Goal: Task Accomplishment & Management: Manage account settings

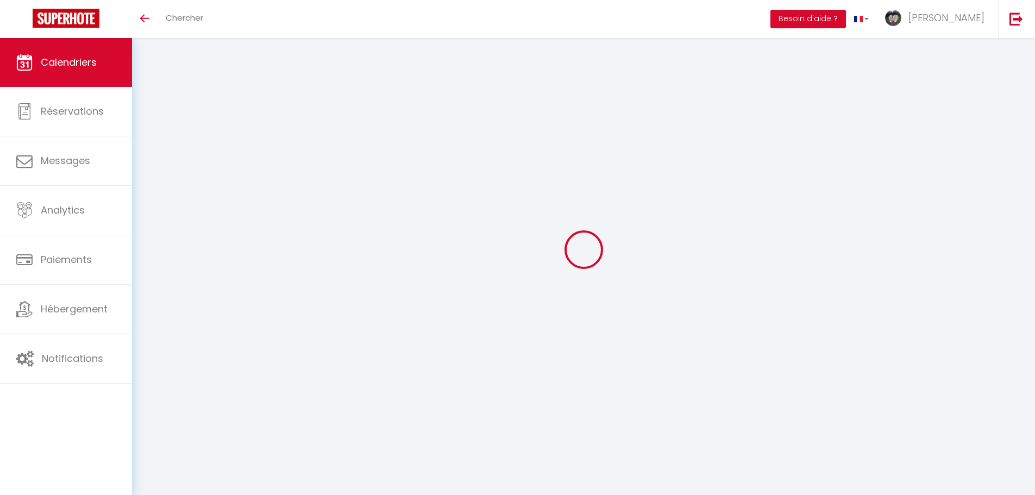
select select
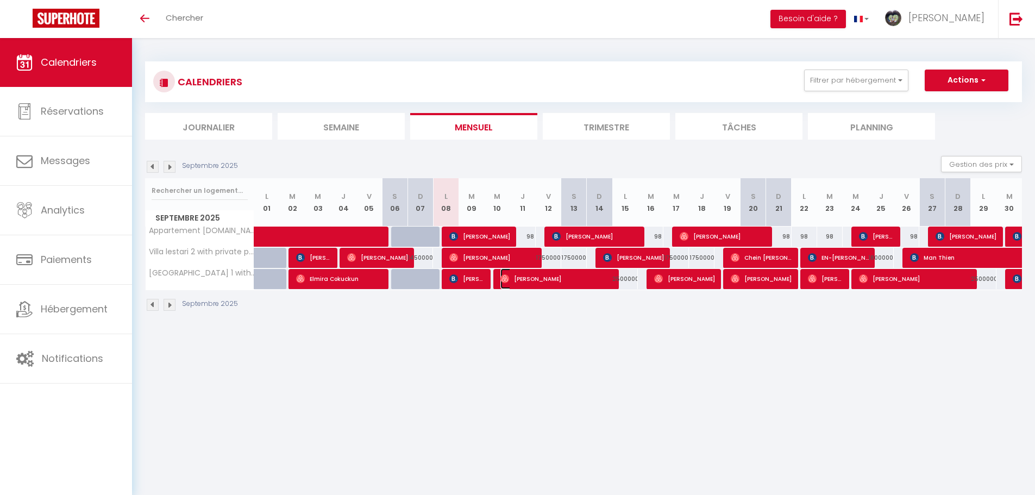
click at [515, 276] on span "[PERSON_NAME]" at bounding box center [556, 278] width 113 height 21
select select "OK"
select select "0"
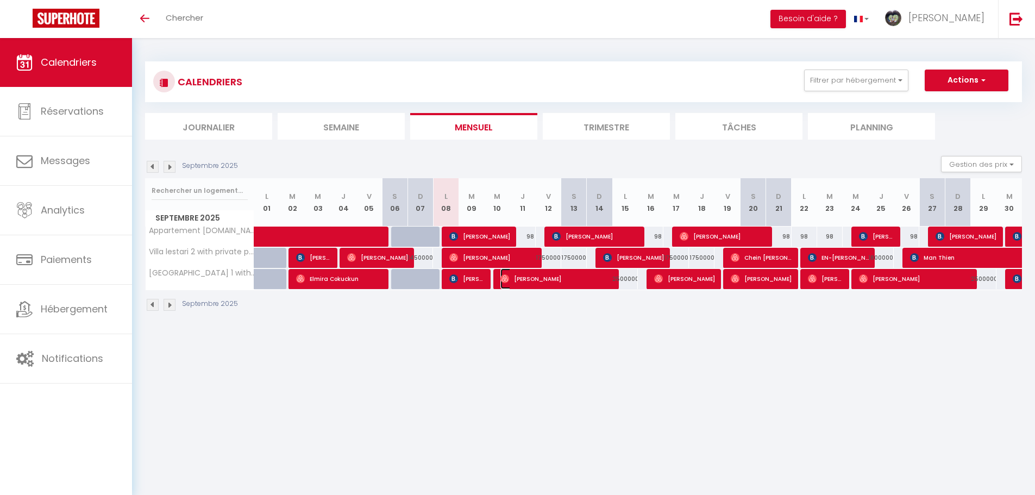
select select "1"
select select
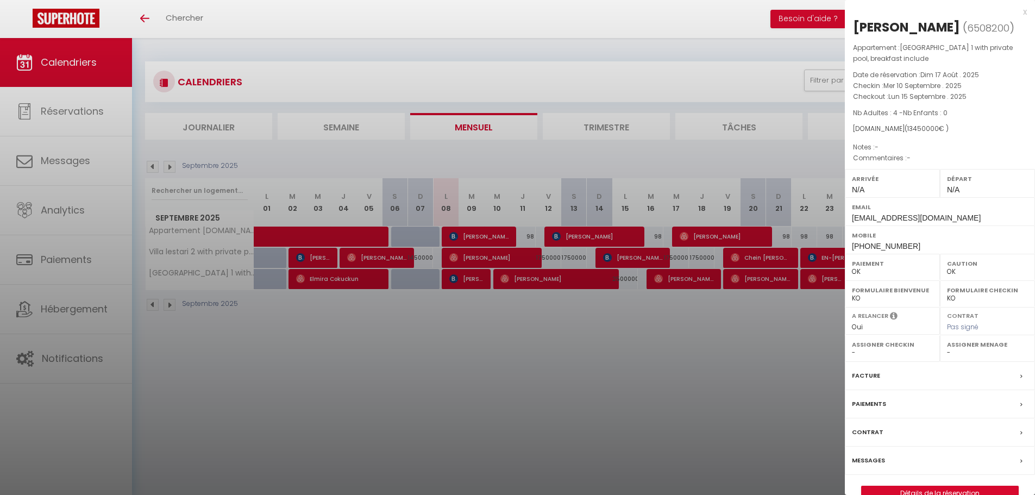
click at [421, 314] on div at bounding box center [517, 247] width 1035 height 495
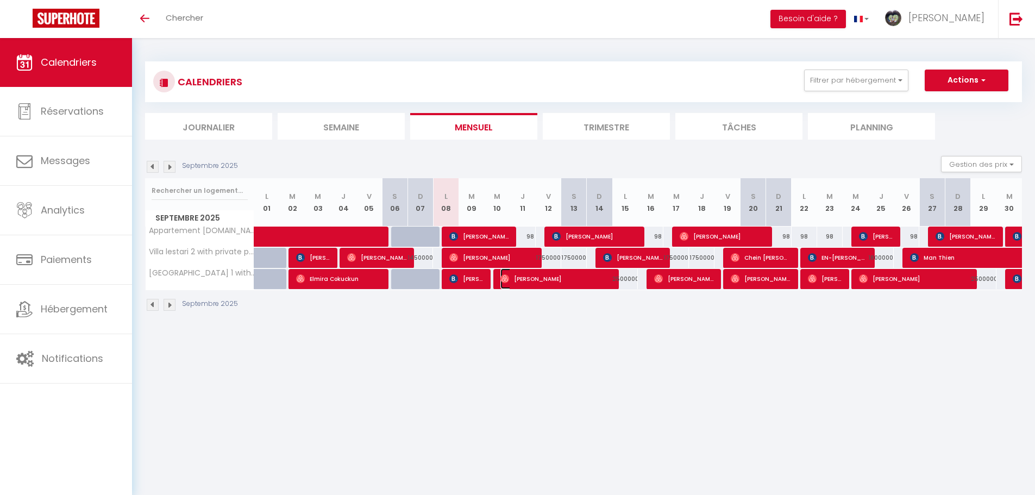
click at [514, 279] on span "[PERSON_NAME]" at bounding box center [555, 278] width 111 height 21
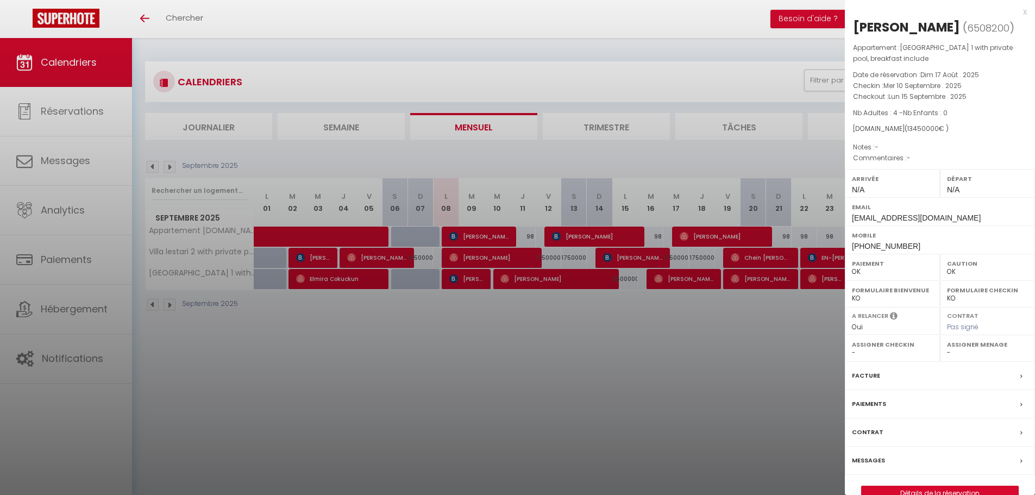
click at [541, 279] on div at bounding box center [517, 247] width 1035 height 495
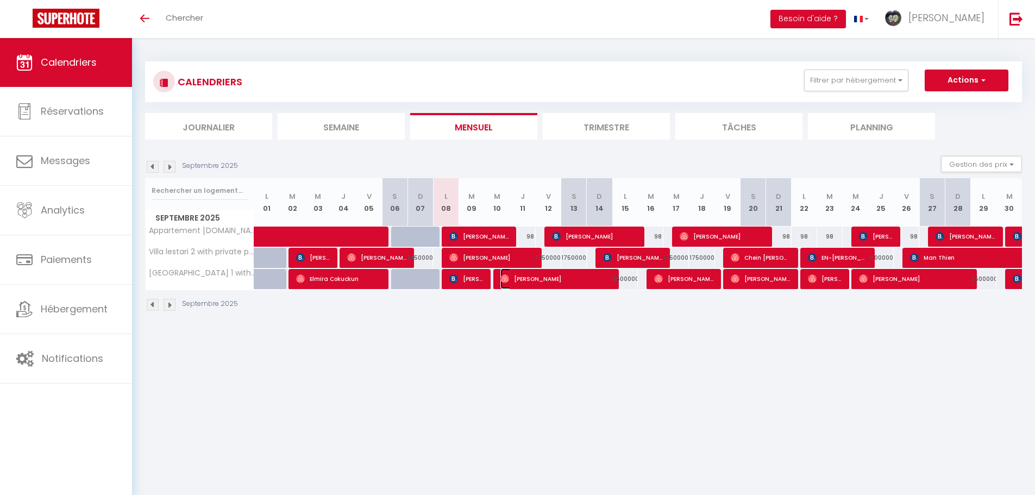
click at [541, 279] on span "[PERSON_NAME]" at bounding box center [555, 278] width 111 height 21
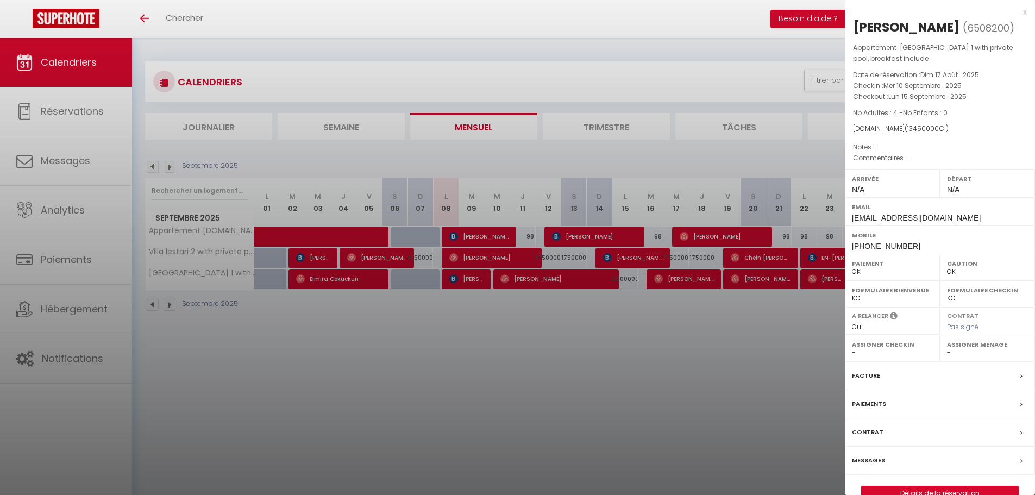
click at [615, 259] on div at bounding box center [517, 247] width 1035 height 495
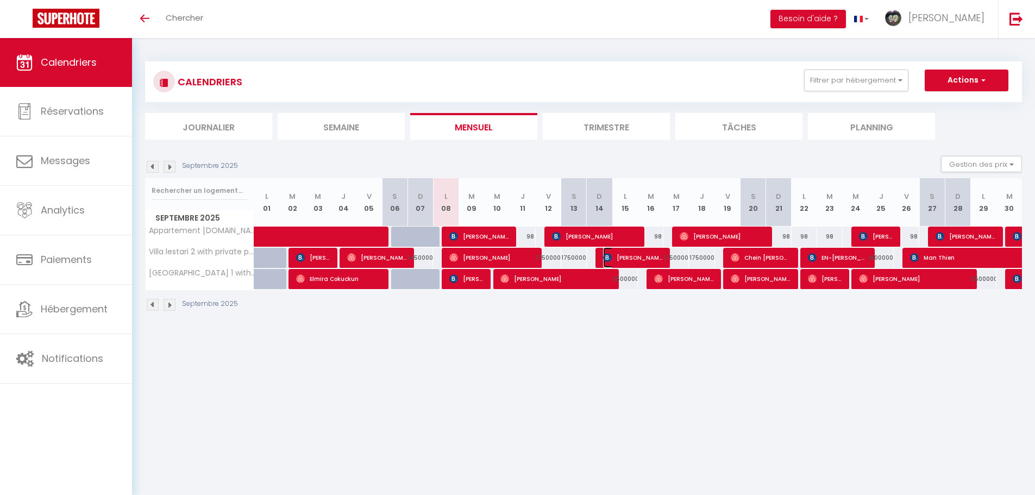
click at [625, 253] on span "[PERSON_NAME]" at bounding box center [633, 257] width 60 height 21
select select "KO"
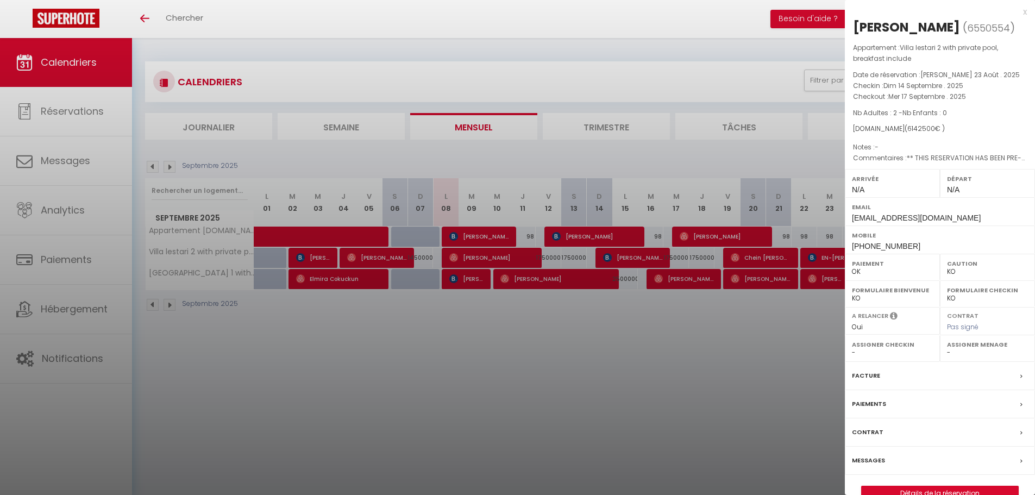
click at [80, 117] on div at bounding box center [517, 247] width 1035 height 495
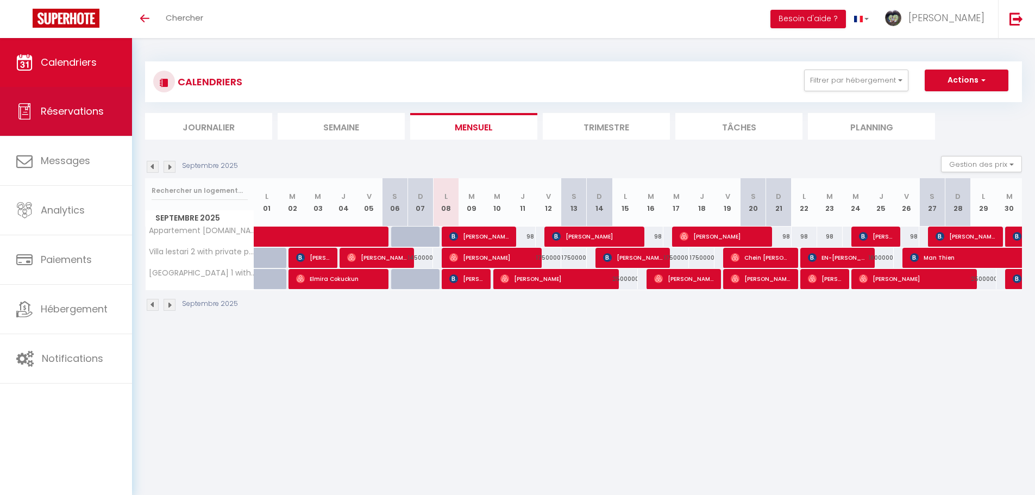
click at [66, 116] on link "Réservations" at bounding box center [66, 111] width 132 height 49
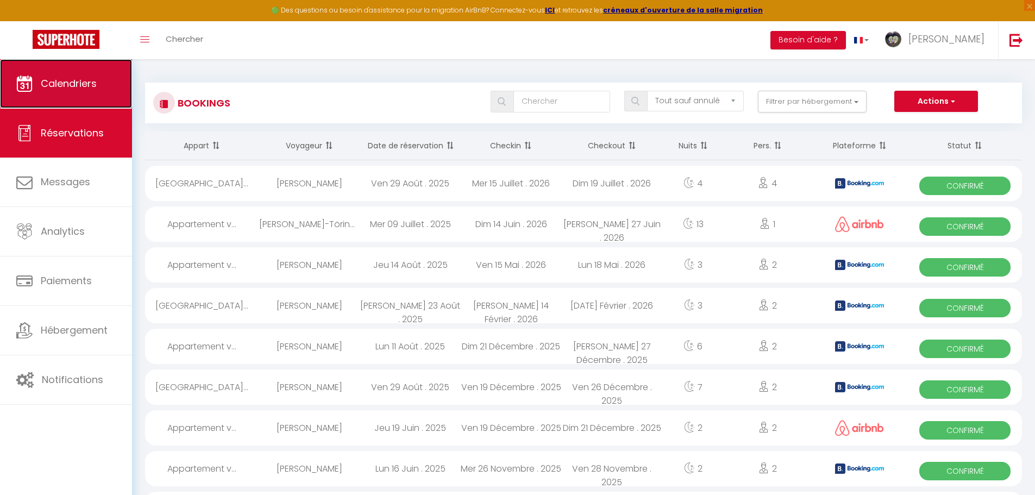
click at [67, 81] on span "Calendriers" at bounding box center [69, 84] width 56 height 14
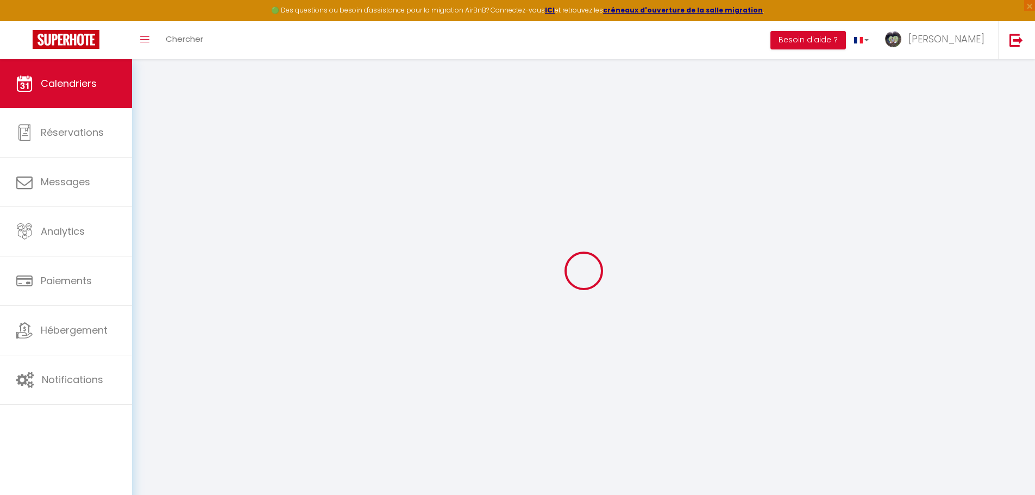
select select
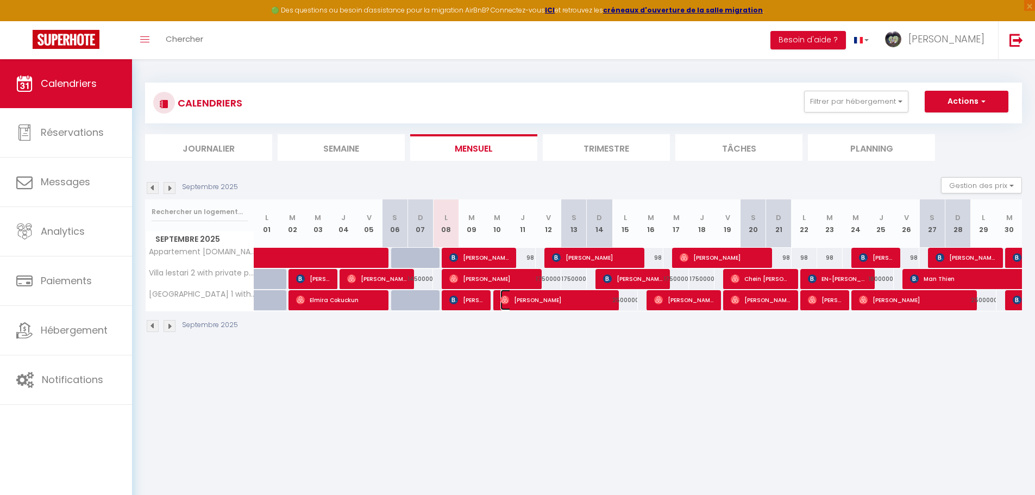
click at [515, 294] on span "[PERSON_NAME]" at bounding box center [555, 299] width 111 height 21
select select "OK"
select select "0"
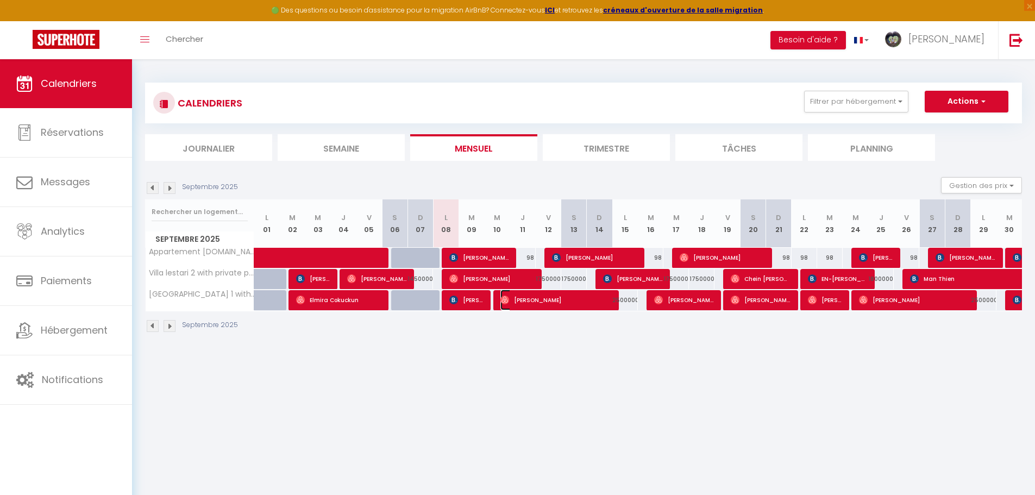
select select "1"
select select
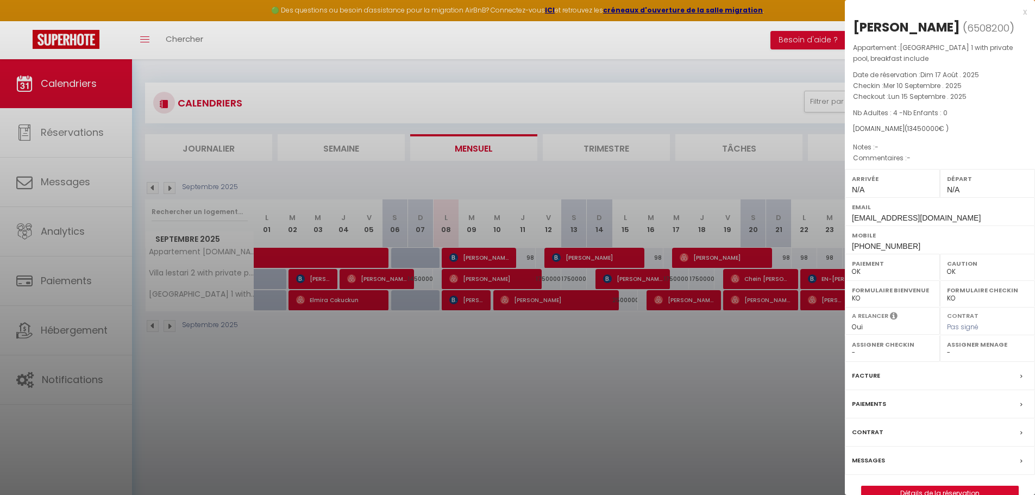
click at [861, 438] on label "Contrat" at bounding box center [867, 431] width 31 height 11
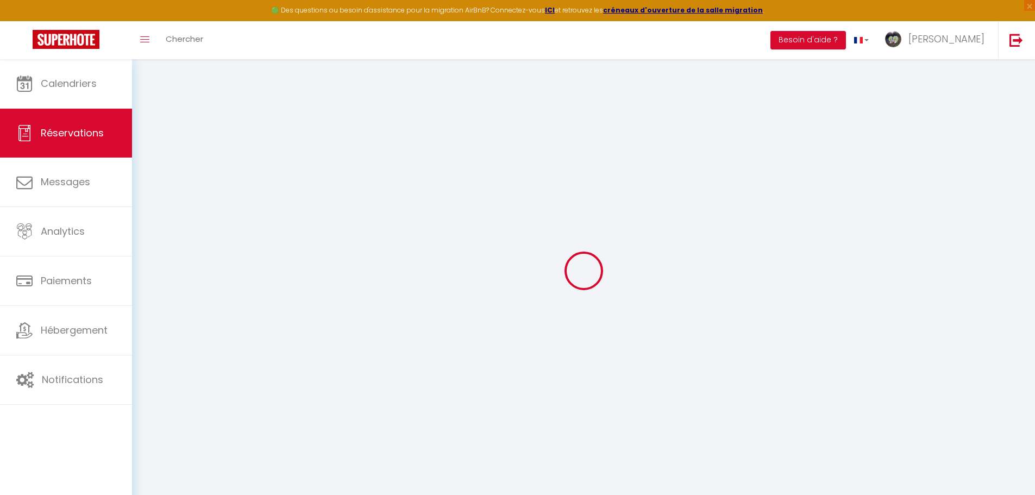
select select
checkbox input "false"
select select
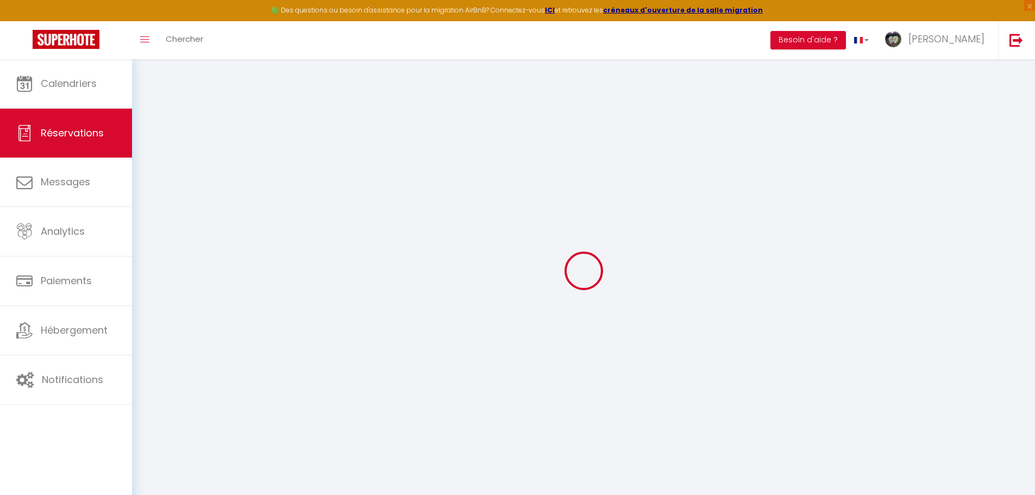
select select
checkbox input "false"
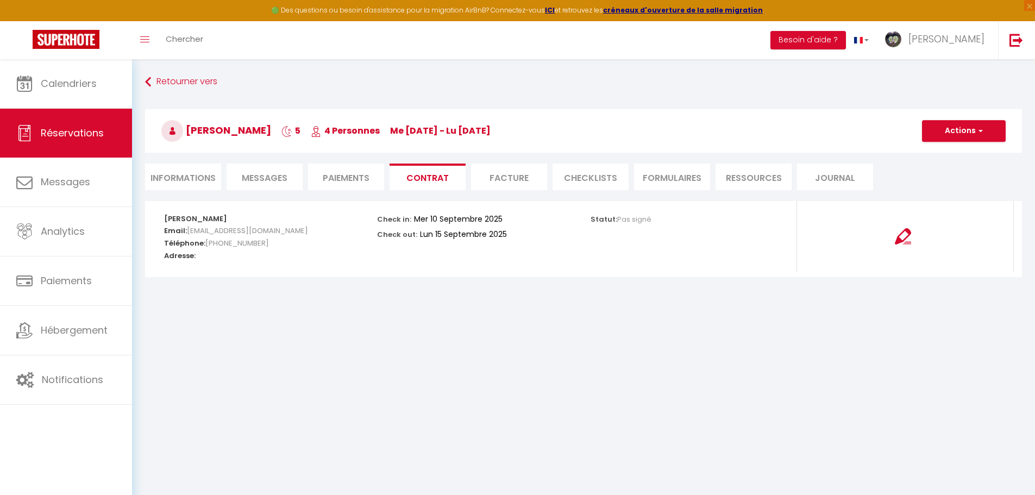
click at [186, 172] on li "Informations" at bounding box center [183, 176] width 76 height 27
select select
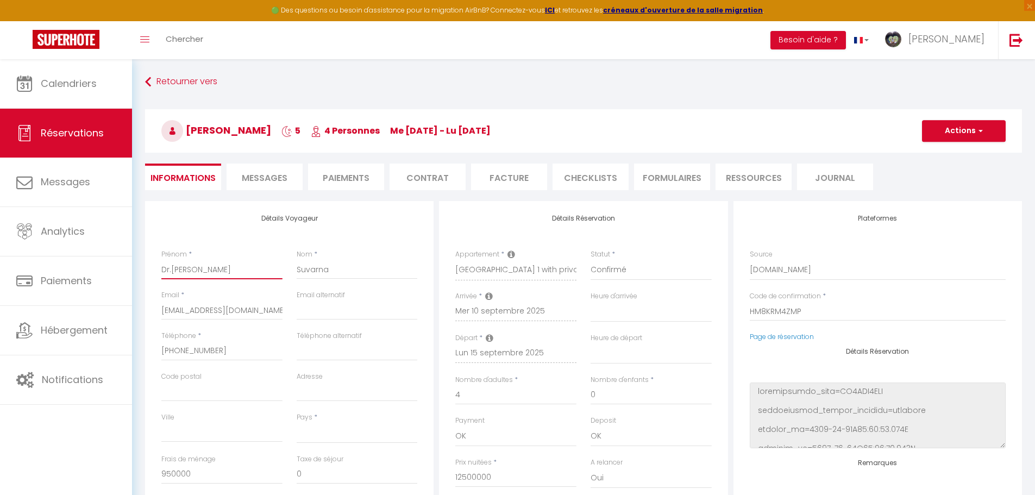
click at [188, 270] on input "Dr.[PERSON_NAME]" at bounding box center [221, 270] width 121 height 20
click at [196, 270] on input "Dr.[PERSON_NAME]" at bounding box center [221, 270] width 121 height 20
drag, startPoint x: 218, startPoint y: 272, endPoint x: 142, endPoint y: 270, distance: 76.6
click at [142, 270] on div "Détails Voyageur Prénom * Dr.[PERSON_NAME] Nom * [GEOGRAPHIC_DATA] Email * [EMA…" at bounding box center [583, 500] width 891 height 598
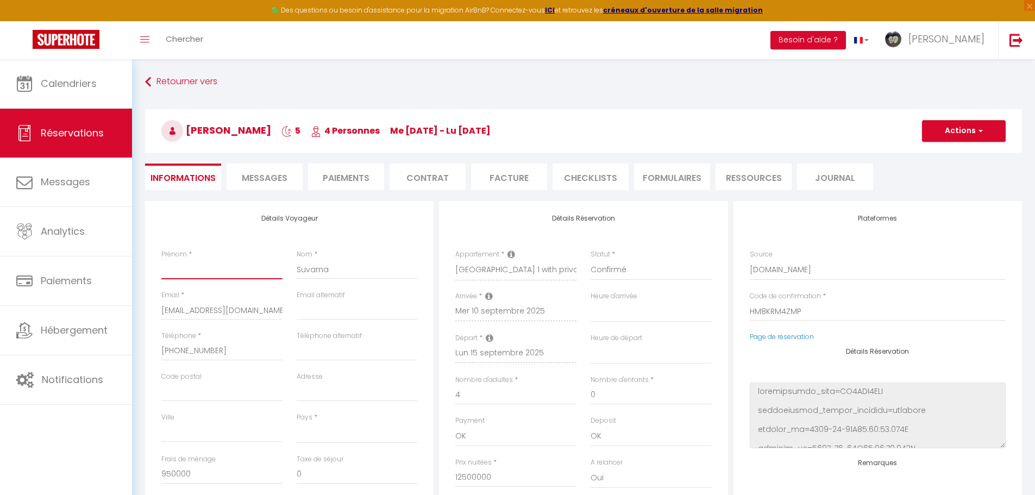
select select
checkbox input "false"
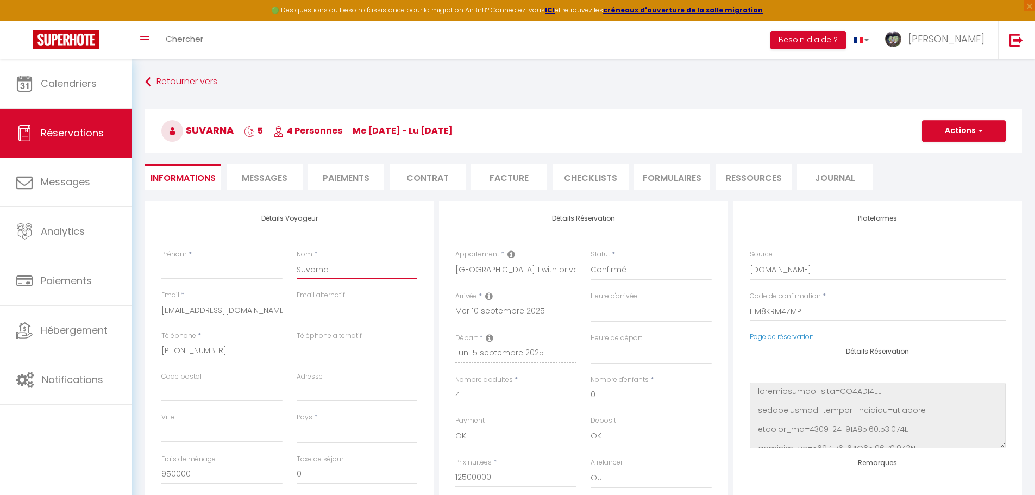
click at [320, 272] on input "Suvarna" at bounding box center [357, 270] width 121 height 20
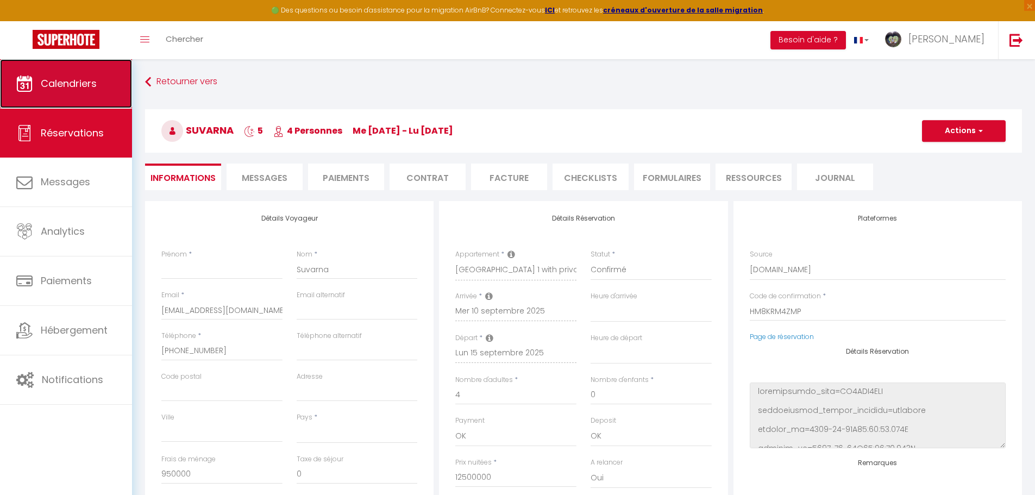
click at [89, 89] on span "Calendriers" at bounding box center [69, 84] width 56 height 14
